Goal: Information Seeking & Learning: Learn about a topic

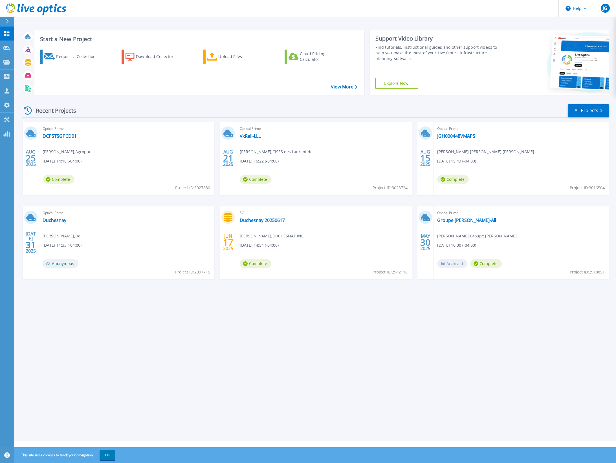
click at [132, 84] on div "Request a Collection Download Collector Upload Files Cloud Pricing Calculator" at bounding box center [199, 68] width 326 height 47
drag, startPoint x: 525, startPoint y: 9, endPoint x: 527, endPoint y: 3, distance: 6.4
click at [525, 9] on header "Help JG Channel Partner [PERSON_NAME] [EMAIL_ADDRESS][DOMAIN_NAME] SOLUTIONS PC…" at bounding box center [308, 8] width 616 height 17
click at [68, 138] on link "DCPSTSGPCD01" at bounding box center [60, 136] width 34 height 6
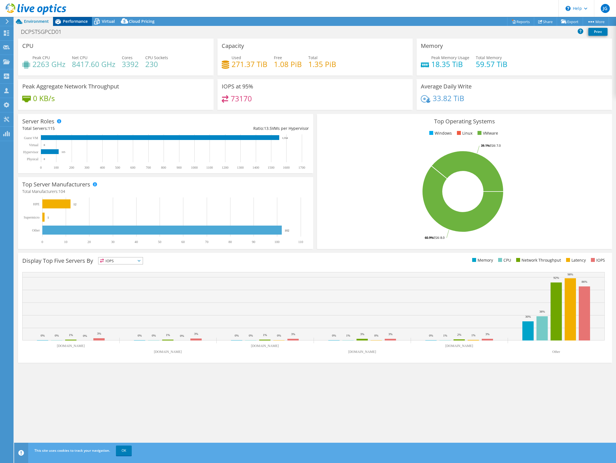
click at [69, 23] on span "Performance" at bounding box center [75, 21] width 25 height 5
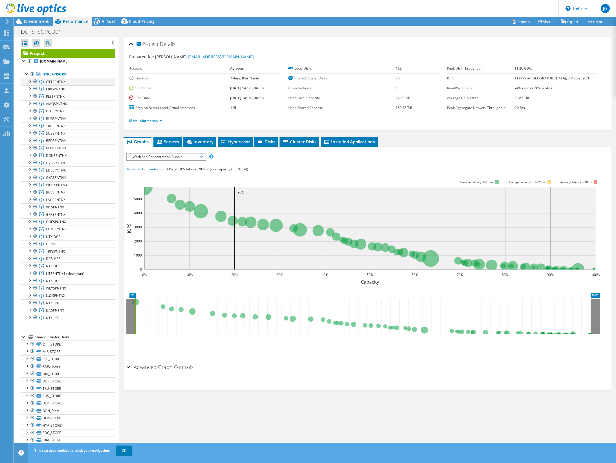
click at [31, 80] on div at bounding box center [30, 81] width 6 height 6
click at [39, 23] on span "Environment" at bounding box center [36, 21] width 25 height 5
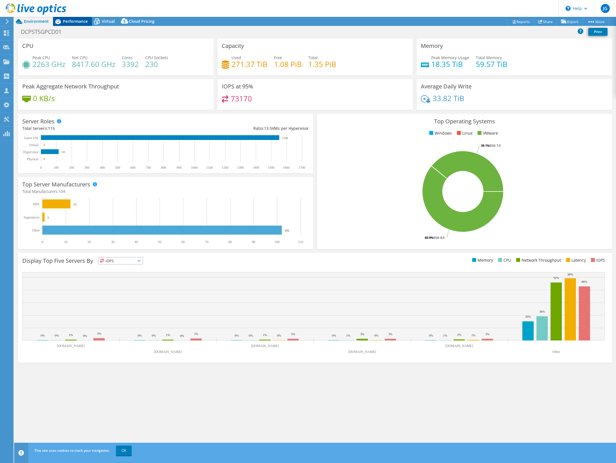
click at [78, 21] on span "Performance" at bounding box center [75, 21] width 25 height 5
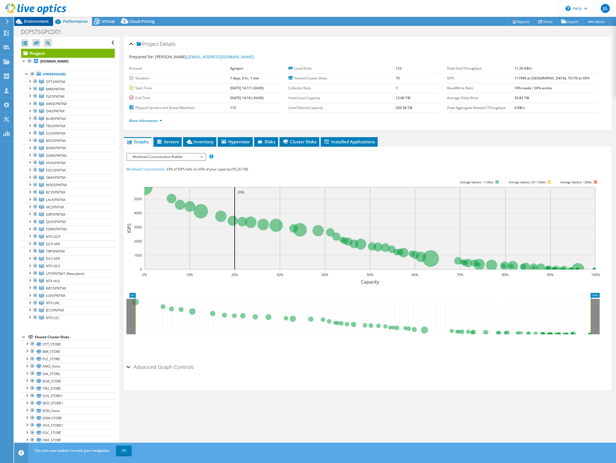
click at [31, 19] on span "Environment" at bounding box center [36, 21] width 25 height 5
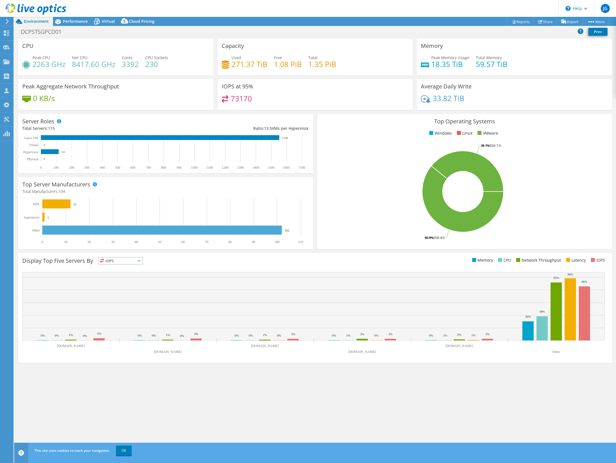
click at [285, 21] on div "Project Actions Project Actions Reports Share Export vSAN ReadyNode Sizer" at bounding box center [315, 21] width 602 height 9
click at [380, 404] on div "CPU Peak CPU 2263 GHz Net CPU 8417.60 GHz Cores 3392 CPU Sockets 230 Capacity U…" at bounding box center [315, 246] width 602 height 415
click at [336, 7] on header "JG Channel Partner [PERSON_NAME] [EMAIL_ADDRESS][DOMAIN_NAME] SOLUTIONS PCD INC…" at bounding box center [308, 8] width 616 height 17
click at [226, 412] on div "CPU Peak CPU 2263 GHz Net CPU 8417.60 GHz Cores 3392 CPU Sockets 230 Capacity U…" at bounding box center [315, 246] width 602 height 415
